Goal: Register for event/course

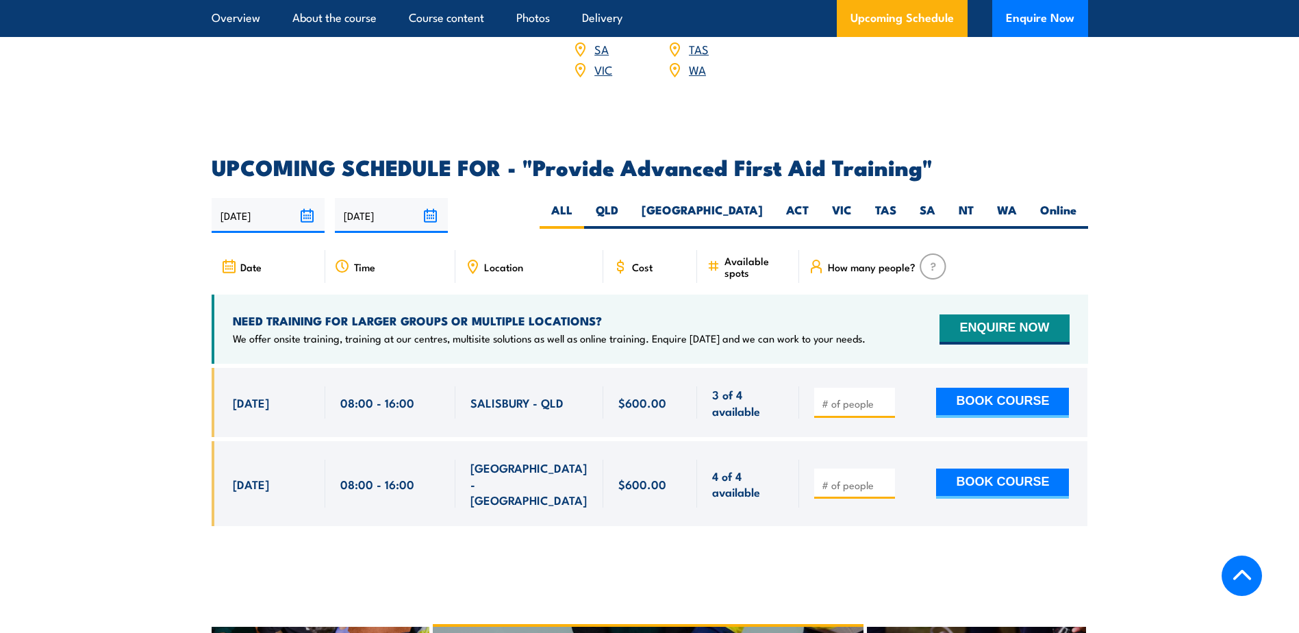
scroll to position [2054, 0]
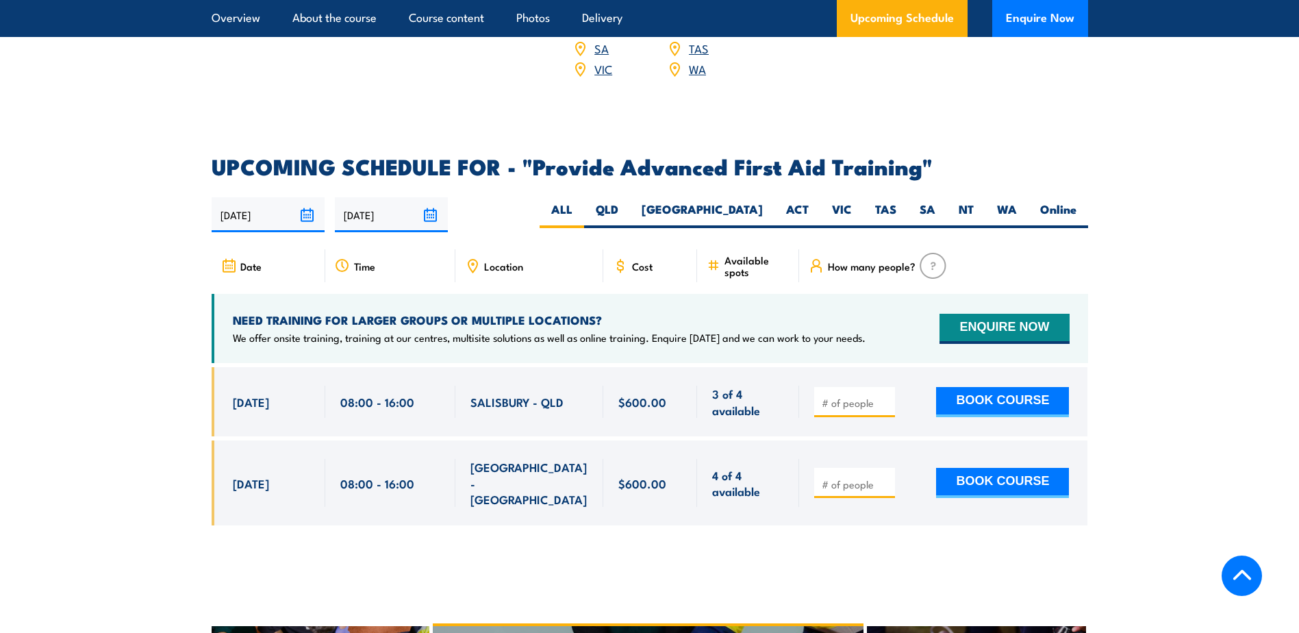
click at [433, 197] on input "[DATE]" at bounding box center [391, 214] width 113 height 35
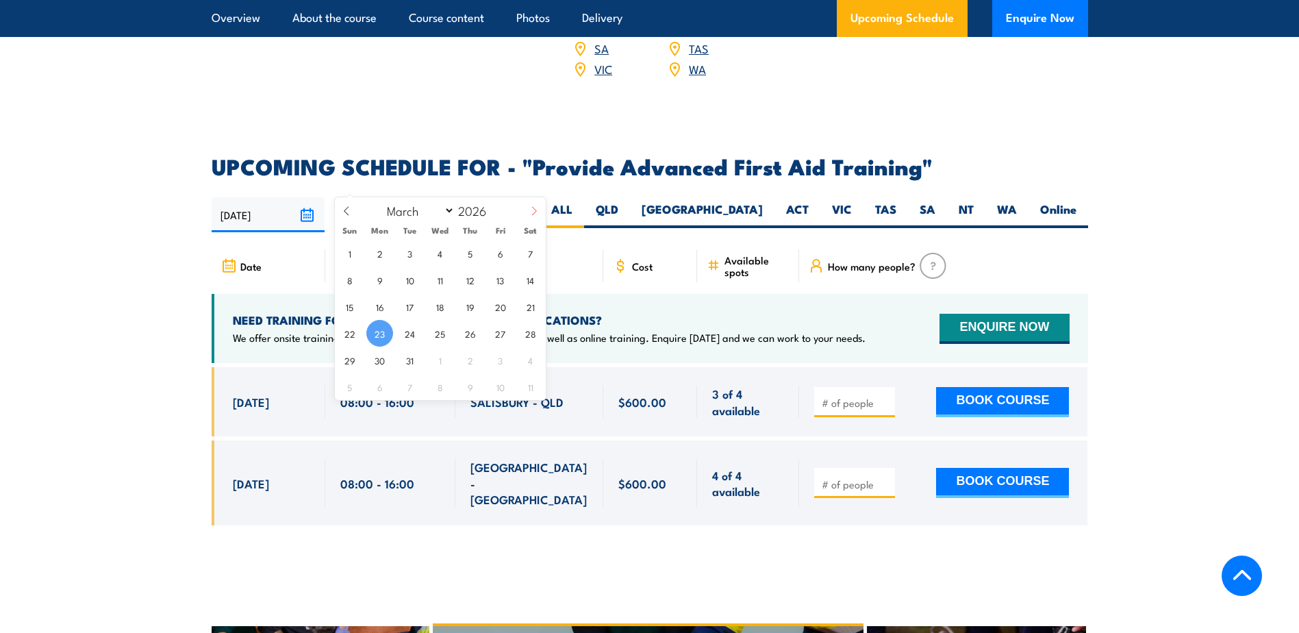
click at [529, 208] on icon at bounding box center [534, 211] width 10 height 10
select select "5"
click at [527, 156] on article "UPCOMING SCHEDULE FOR - "Provide Advanced First Aid Training" 24/09/2025 23/03/…" at bounding box center [650, 351] width 876 height 390
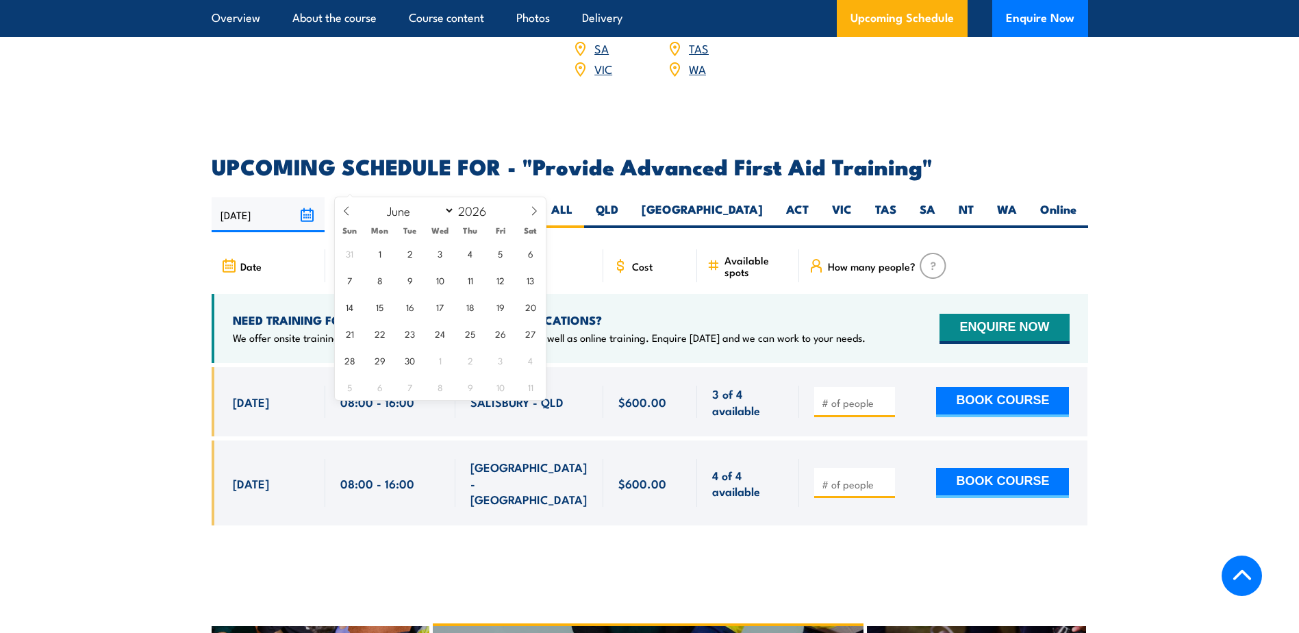
click at [439, 197] on input "[DATE]" at bounding box center [391, 214] width 113 height 35
click at [495, 205] on span at bounding box center [495, 206] width 10 height 8
type input "2027"
click at [548, 197] on div "24/09/2025 23/03/2026" at bounding box center [650, 214] width 876 height 35
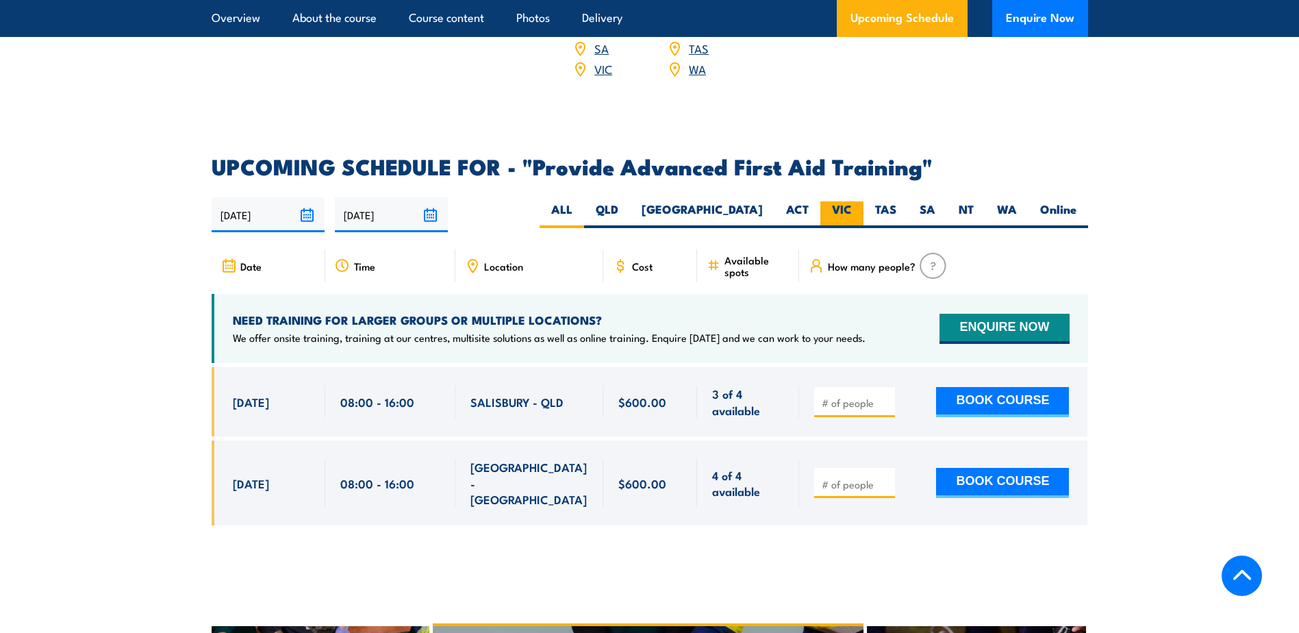
click at [837, 201] on label "VIC" at bounding box center [841, 214] width 43 height 27
click at [852, 201] on input "VIC" at bounding box center [856, 205] width 9 height 9
radio input "true"
click at [1182, 428] on section "UPCOMING SCHEDULE FOR - "Provide Advanced First Aid Training" 24/09/2025 23/03/…" at bounding box center [649, 351] width 1299 height 390
